Goal: Transaction & Acquisition: Purchase product/service

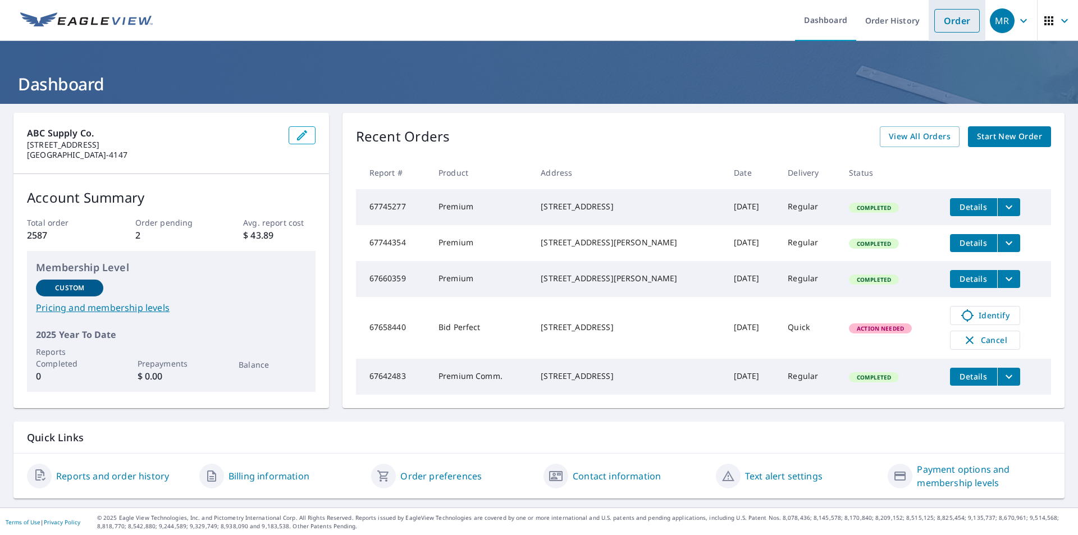
click at [948, 22] on link "Order" at bounding box center [956, 21] width 45 height 24
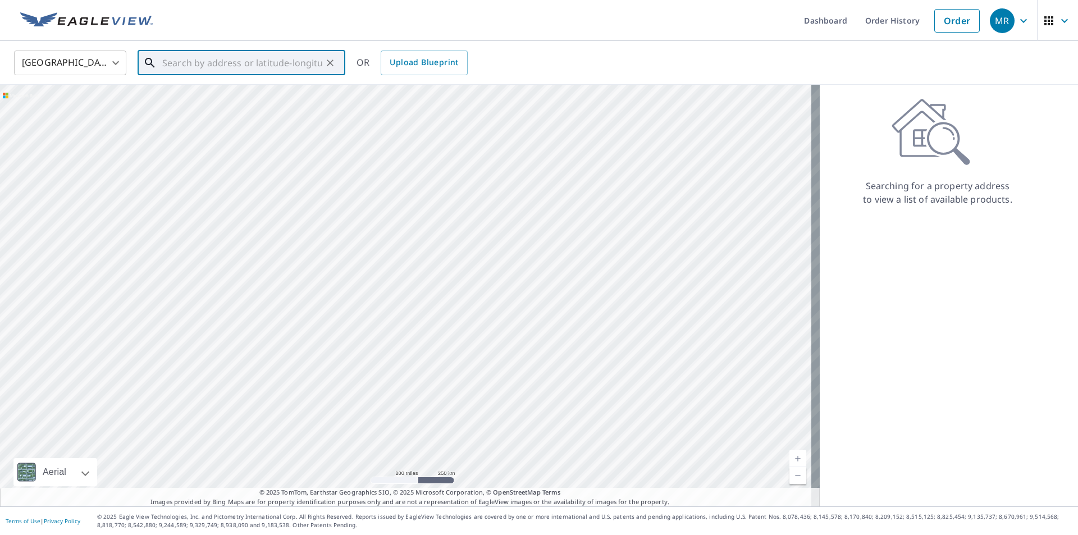
click at [168, 65] on input "text" at bounding box center [242, 62] width 160 height 31
click at [182, 99] on span "[STREET_ADDRESS]" at bounding box center [248, 95] width 176 height 13
type input "[STREET_ADDRESS][PERSON_NAME]"
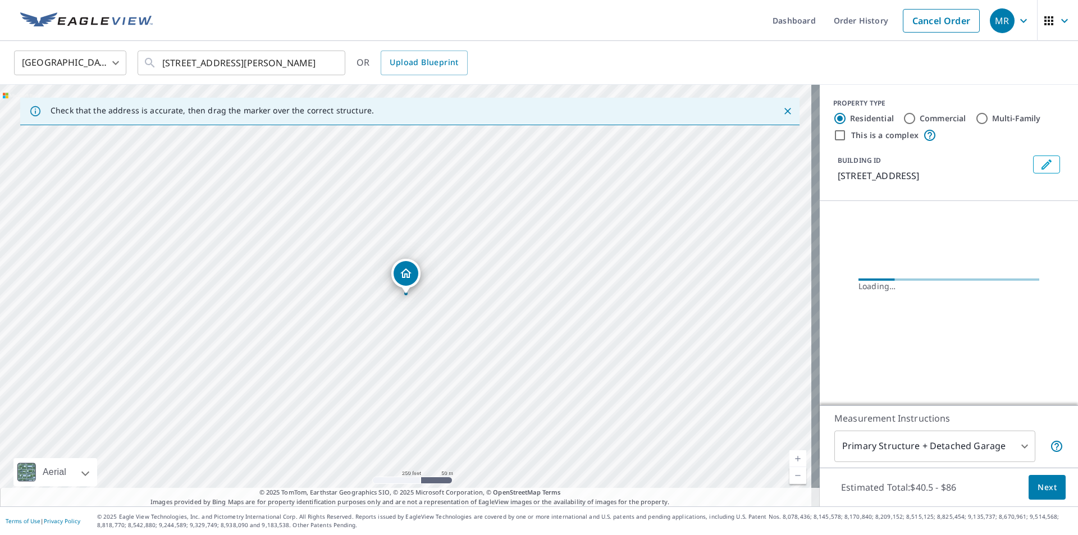
click at [790, 458] on link "Current Level 17, Zoom In" at bounding box center [797, 458] width 17 height 17
click at [790, 458] on link "Current Level 18, Zoom In" at bounding box center [797, 458] width 17 height 17
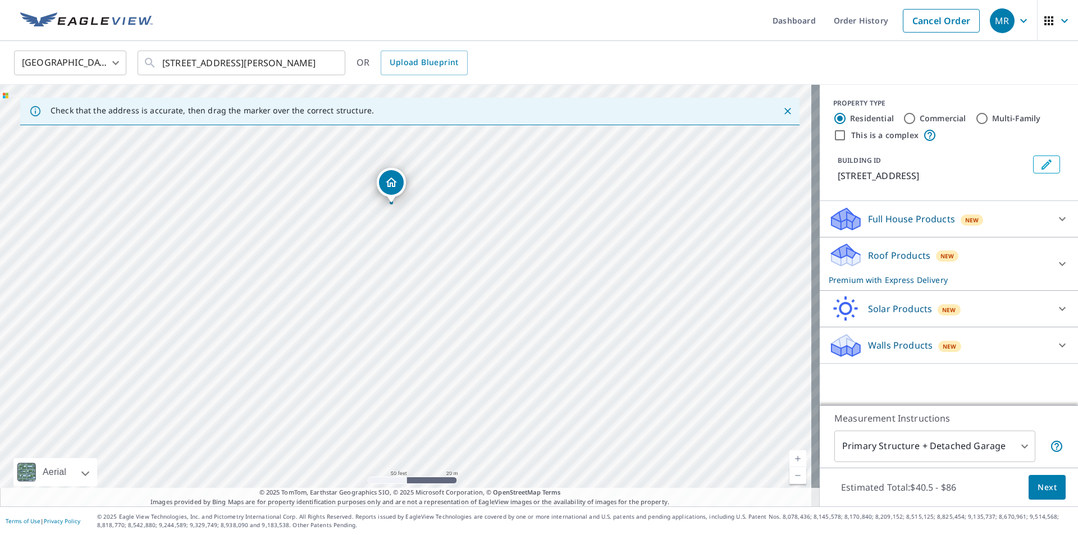
drag, startPoint x: 530, startPoint y: 395, endPoint x: 516, endPoint y: 304, distance: 92.1
click at [516, 304] on div "[STREET_ADDRESS][PERSON_NAME]" at bounding box center [409, 295] width 819 height 421
click at [1055, 265] on icon at bounding box center [1061, 263] width 13 height 13
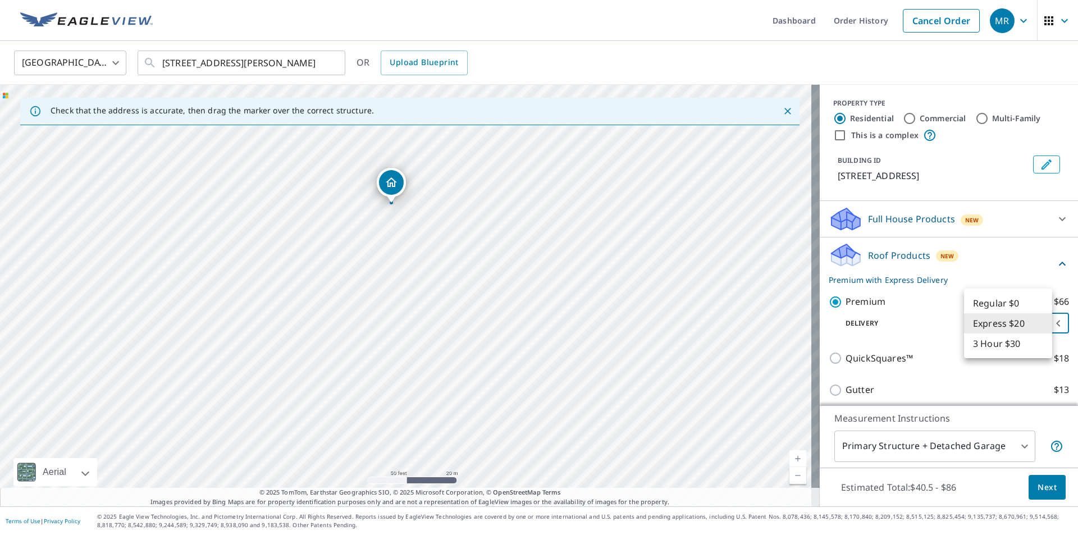
click at [1043, 326] on body "MR MR Dashboard Order History Cancel Order MR United States [GEOGRAPHIC_DATA] ​…" at bounding box center [539, 267] width 1078 height 535
click at [1006, 304] on li "Regular $0" at bounding box center [1008, 303] width 88 height 20
type input "8"
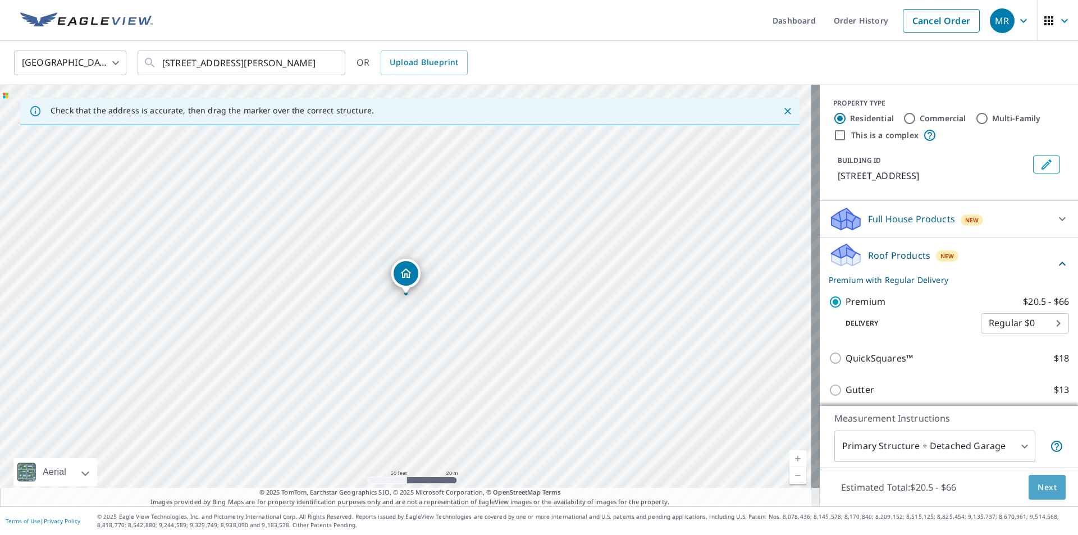
click at [1042, 490] on span "Next" at bounding box center [1046, 487] width 19 height 14
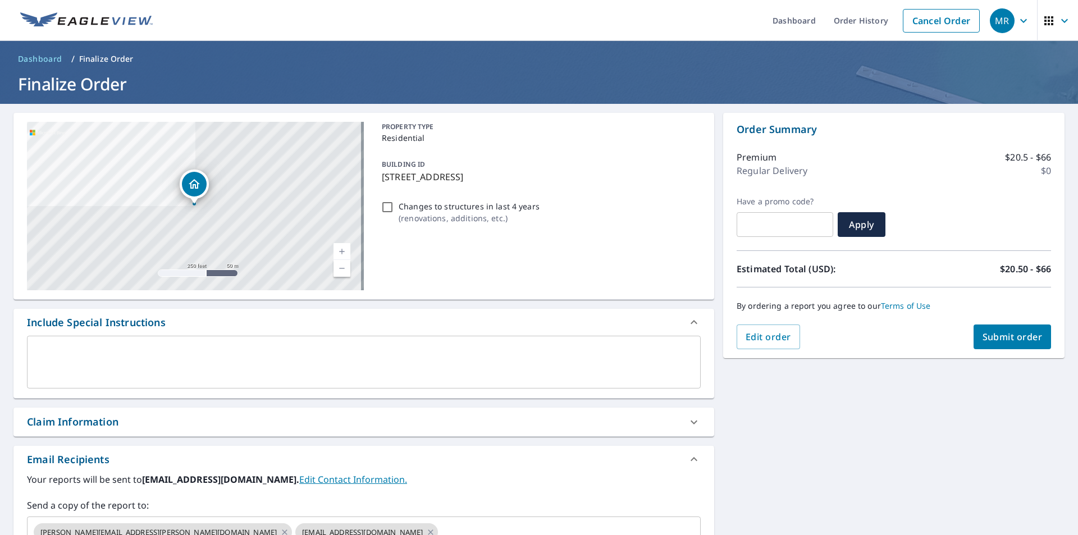
click at [690, 422] on icon at bounding box center [693, 422] width 7 height 4
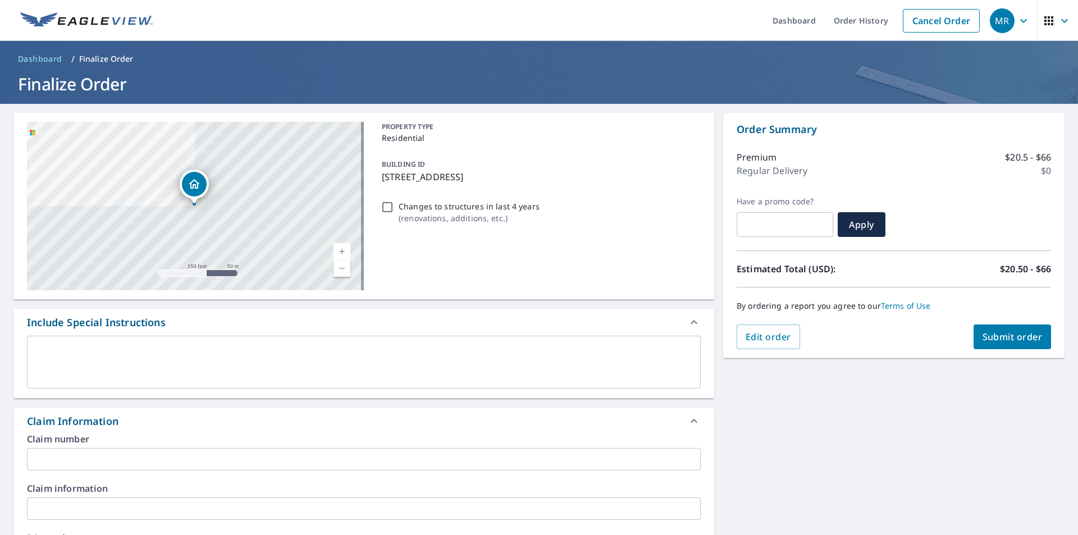
click at [44, 458] on input "text" at bounding box center [363, 459] width 673 height 22
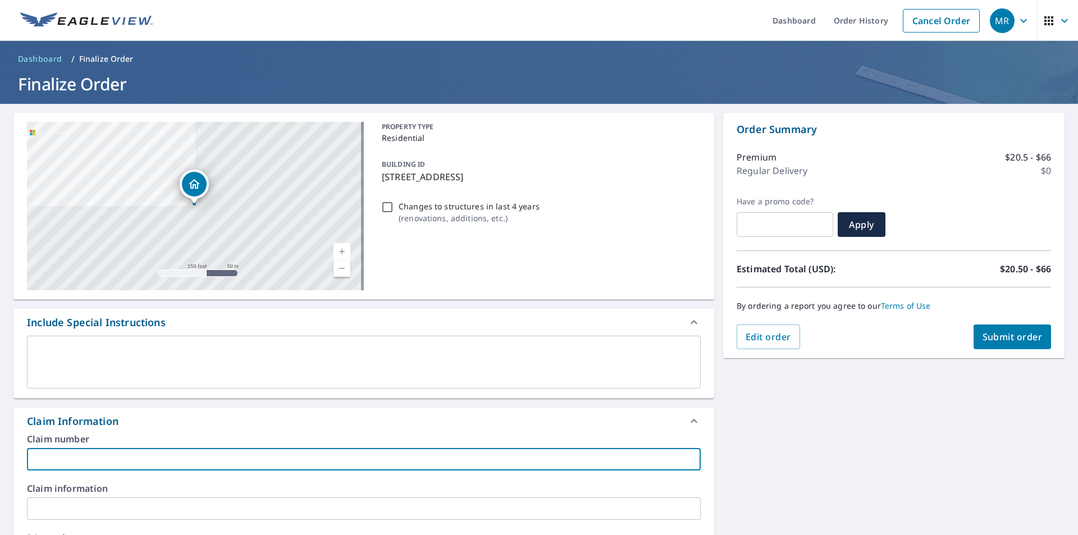
type input "National"
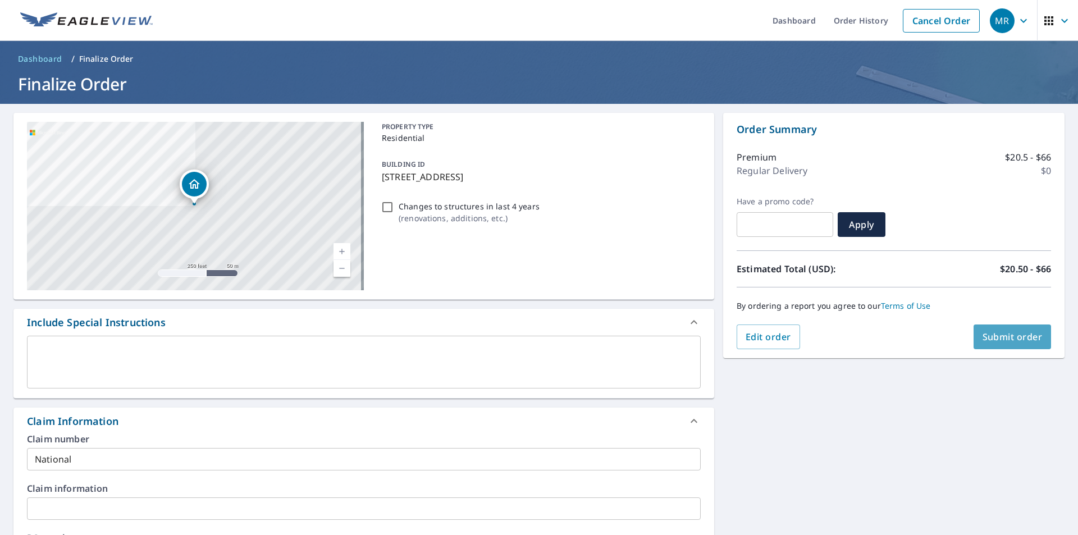
click at [1021, 344] on button "Submit order" at bounding box center [1012, 336] width 78 height 25
